Goal: Information Seeking & Learning: Learn about a topic

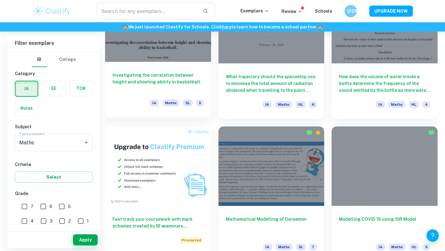
scroll to position [370, 0]
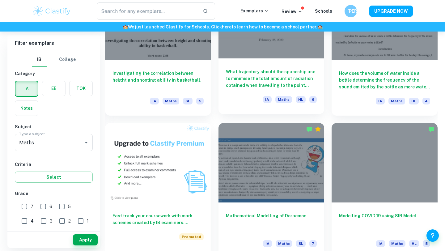
click at [282, 81] on h6 "What trajectory should the spaceship use to minimise the total amount of radiat…" at bounding box center [271, 78] width 91 height 20
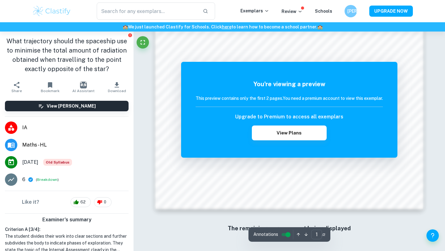
scroll to position [588, 0]
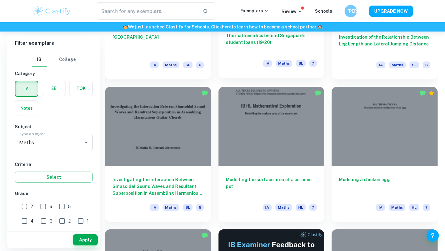
scroll to position [1548, 0]
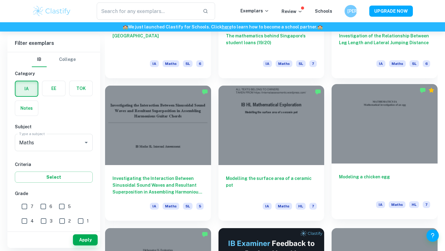
click at [346, 177] on h6 "Modeling a chicken egg" at bounding box center [384, 183] width 91 height 20
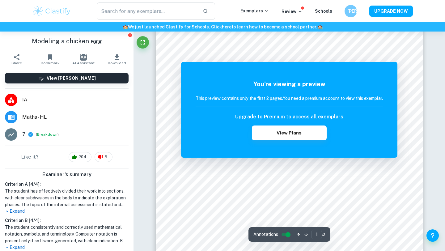
scroll to position [176, 0]
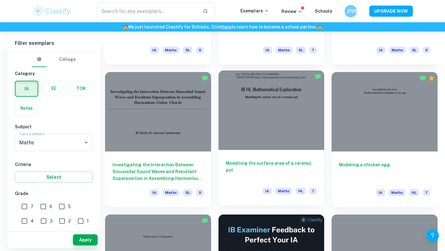
scroll to position [1558, 0]
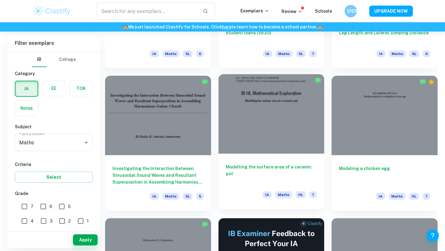
click at [289, 168] on h6 "Modelling the surface area of a ceramic pot" at bounding box center [271, 174] width 91 height 20
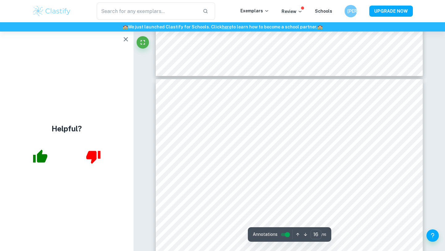
scroll to position [6053, 0]
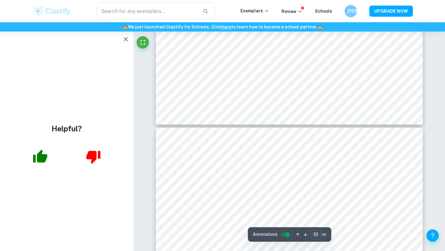
type input "9"
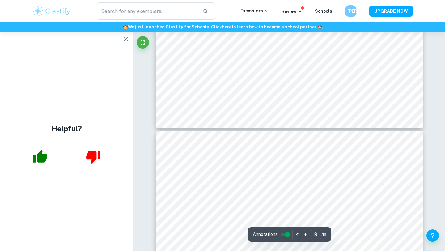
scroll to position [3461, 0]
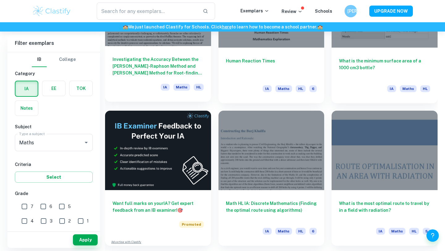
scroll to position [3236, 0]
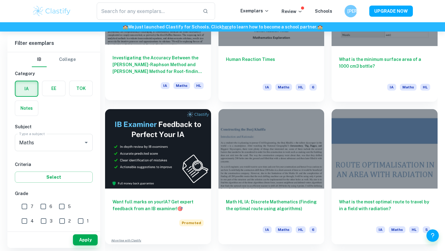
click at [166, 58] on h6 "Investigating the Accuracy Between the [PERSON_NAME]-Raphson Method and [PERSON…" at bounding box center [158, 64] width 91 height 20
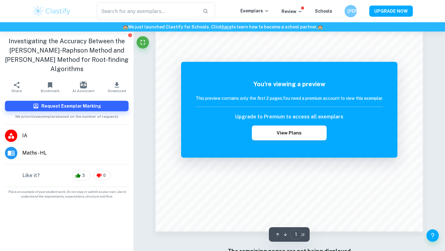
scroll to position [587, 0]
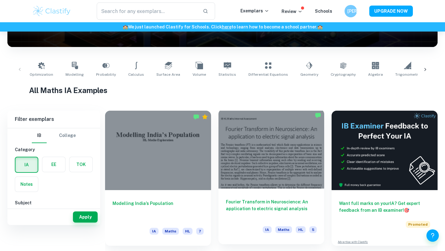
scroll to position [99, 0]
